Goal: Information Seeking & Learning: Find specific fact

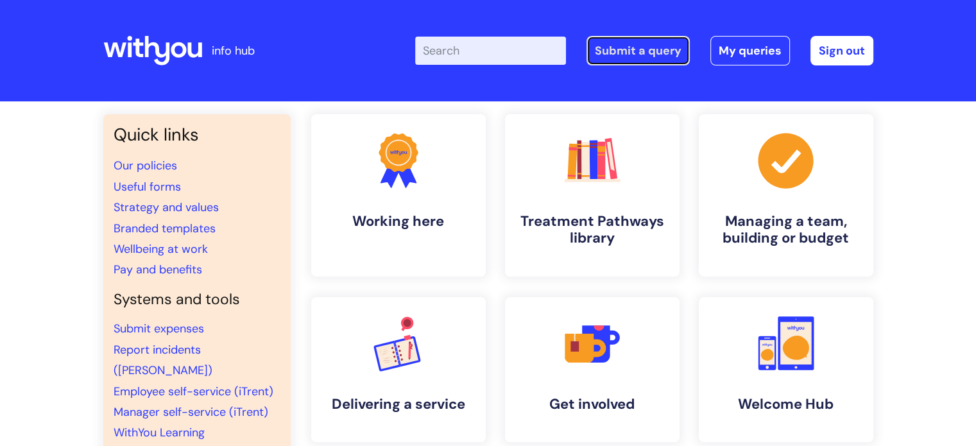
click at [646, 56] on link "Submit a query" at bounding box center [637, 51] width 103 height 30
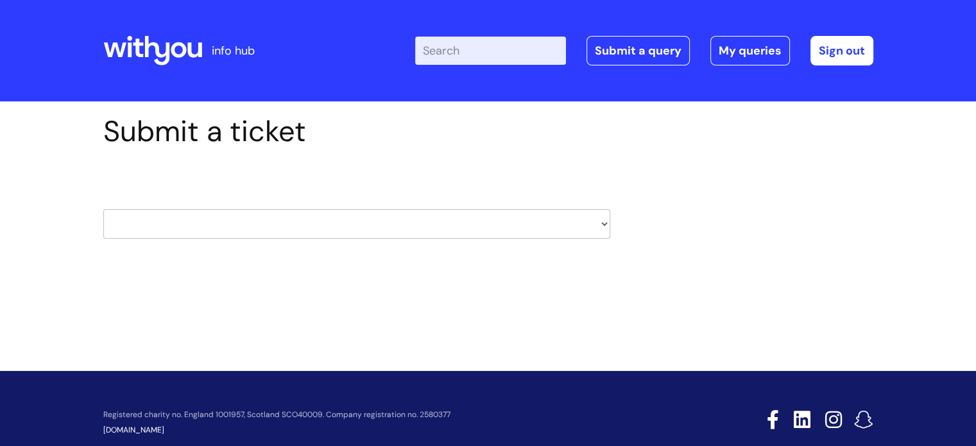
click at [602, 224] on select "HR / People IT and Support Clinical Drug Alerts Finance Accounts Data Support T…" at bounding box center [356, 224] width 507 height 30
click at [726, 147] on div "Submit a ticket HR / People IT and Support Clinical Drug Alerts Finance Account…" at bounding box center [488, 196] width 789 height 164
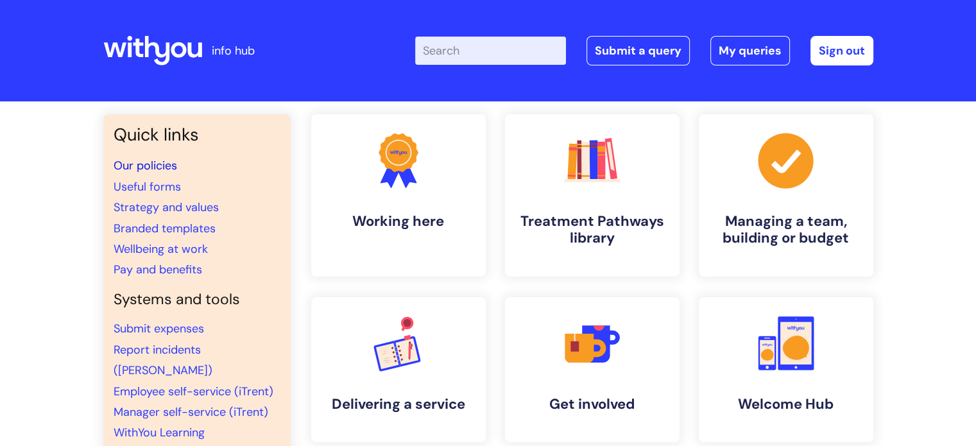
click at [149, 167] on link "Our policies" at bounding box center [146, 165] width 64 height 15
click at [464, 51] on input "Enter your search term here..." at bounding box center [490, 51] width 151 height 28
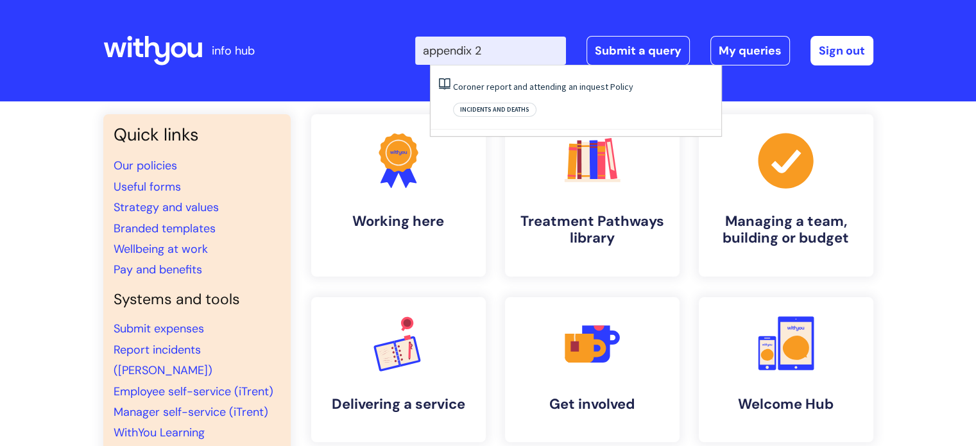
type input "appendix 2"
click button "Search" at bounding box center [0, 0] width 0 height 0
